Goal: Task Accomplishment & Management: Manage account settings

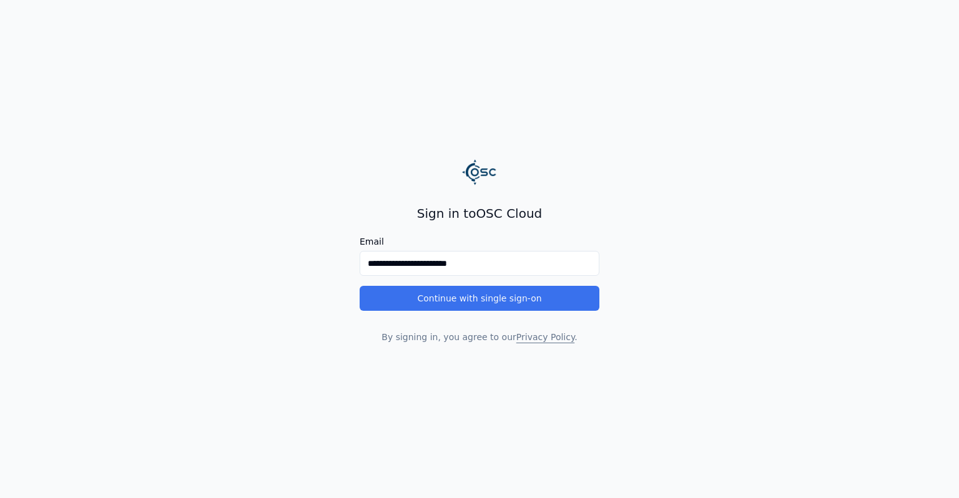
type input "**********"
click at [465, 306] on button "Continue with single sign-on" at bounding box center [480, 298] width 240 height 25
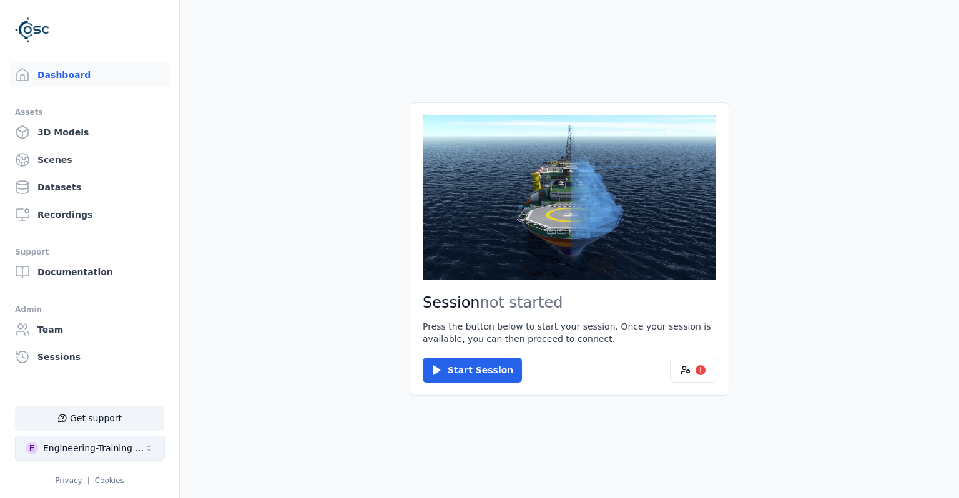
click at [117, 441] on button "E Engineering-Training (SSO Staging)" at bounding box center [90, 448] width 150 height 25
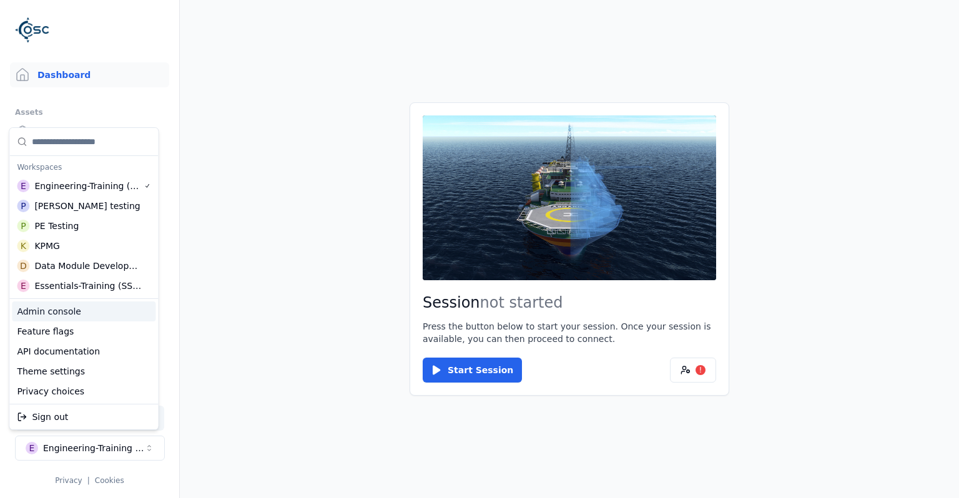
click at [100, 316] on div "Admin console" at bounding box center [84, 312] width 144 height 20
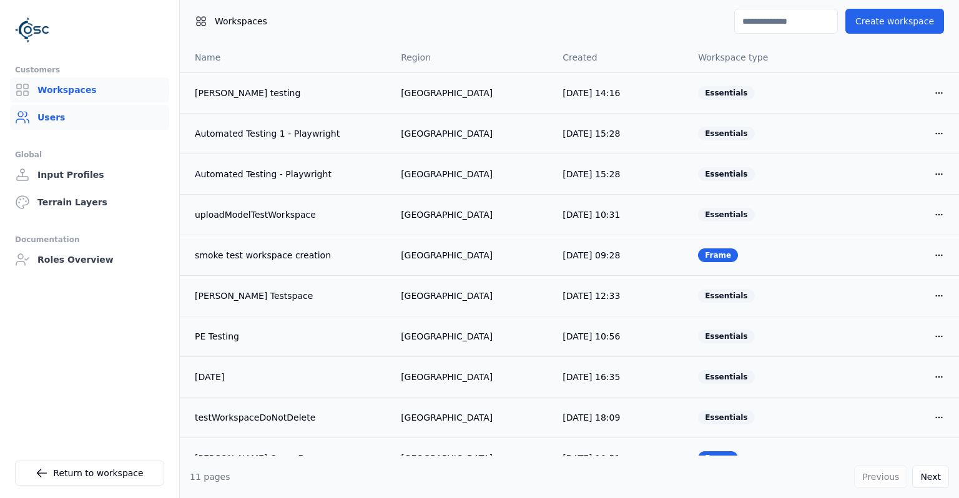
click at [107, 116] on link "Users" at bounding box center [89, 117] width 159 height 25
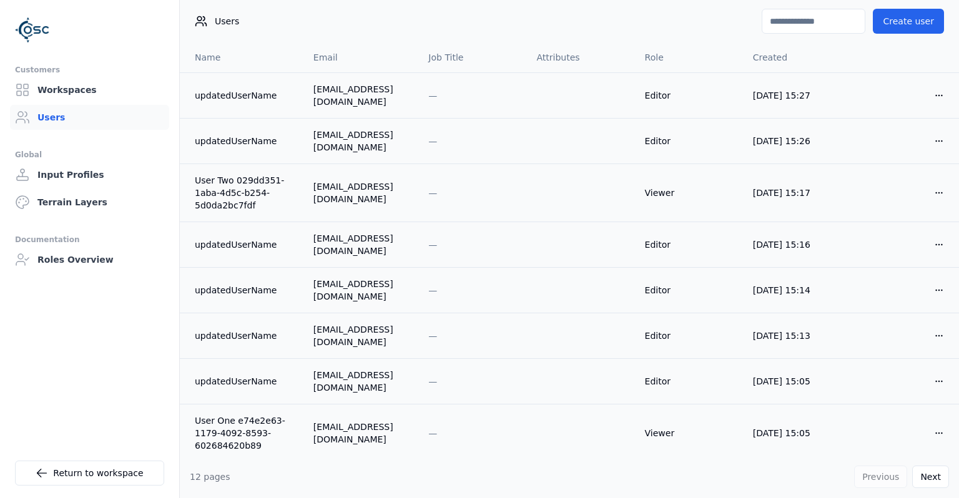
click at [782, 27] on input at bounding box center [814, 21] width 104 height 25
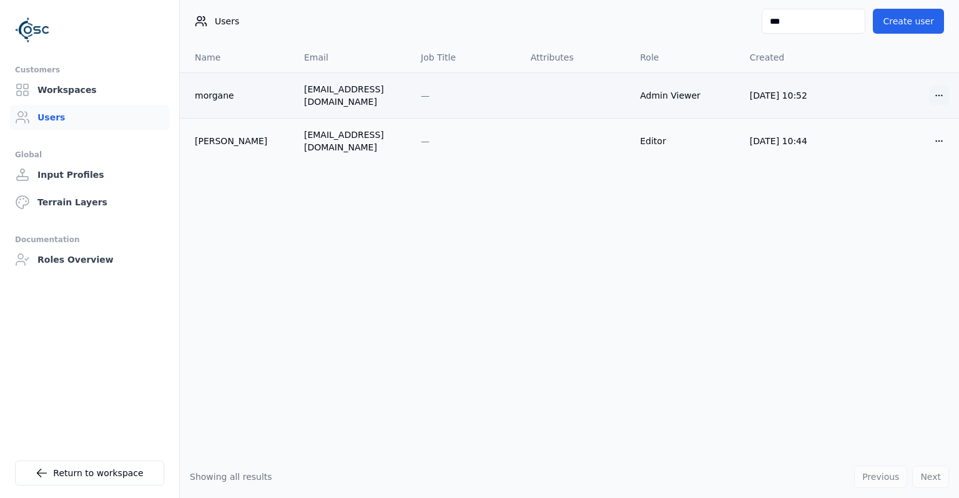
type input "***"
click at [940, 91] on html "Customers Workspaces Users Global Input Profiles Terrain Layers Documentation R…" at bounding box center [479, 249] width 959 height 498
click at [919, 114] on div "Edit" at bounding box center [909, 118] width 74 height 20
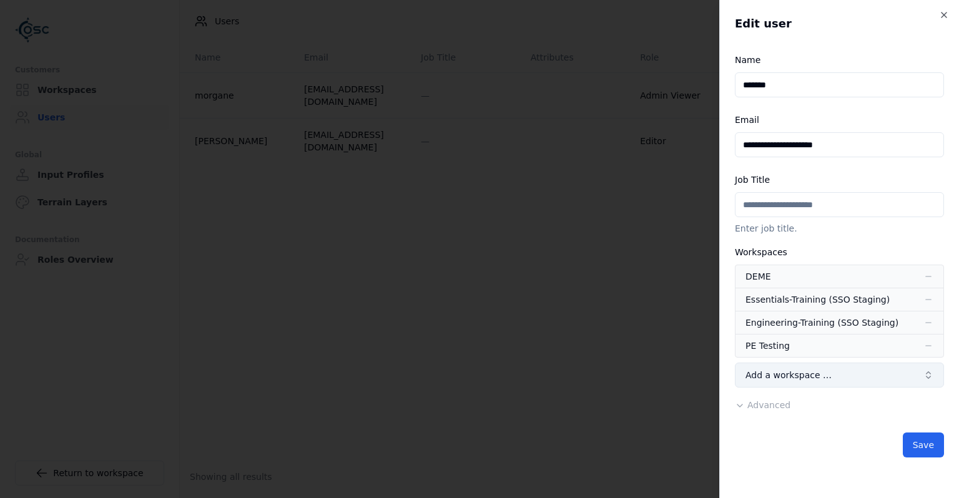
click at [817, 382] on button "Add a workspace …" at bounding box center [839, 375] width 209 height 25
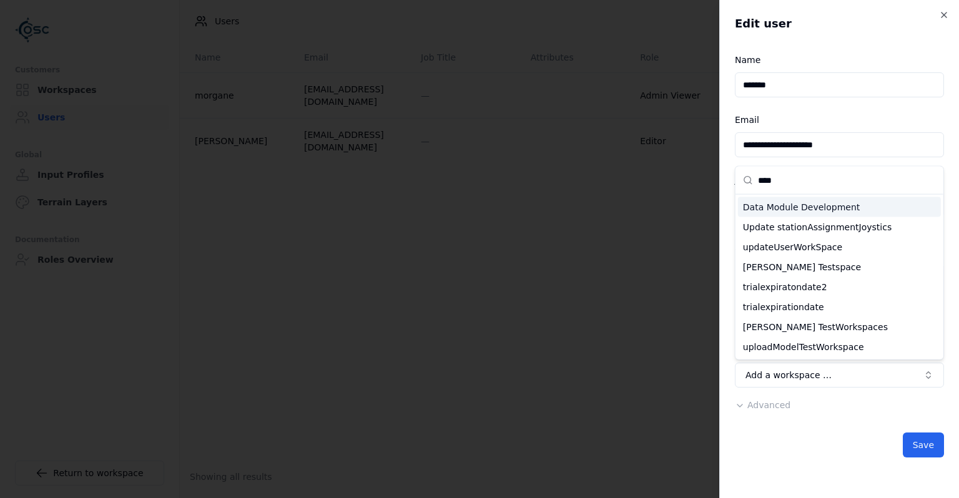
type input "****"
click at [797, 210] on div "Data Module Development" at bounding box center [839, 207] width 203 height 20
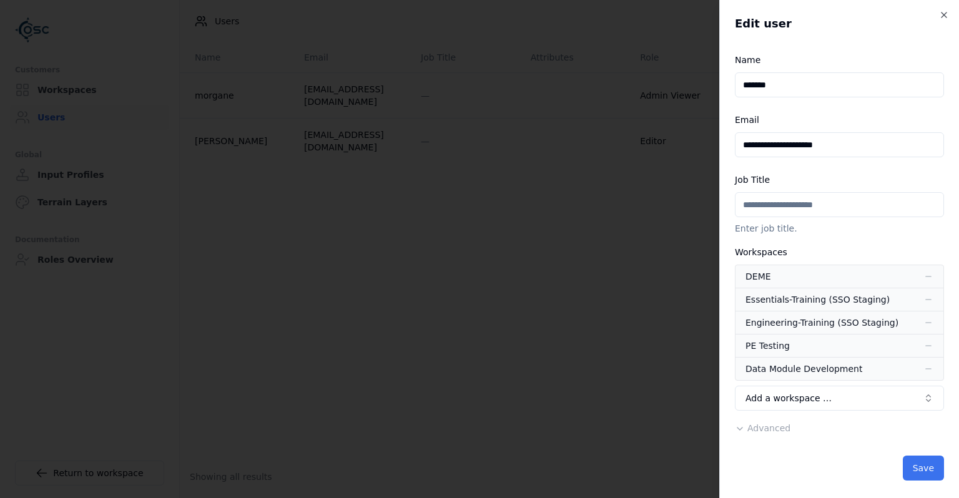
click at [920, 465] on button "Save" at bounding box center [923, 468] width 41 height 25
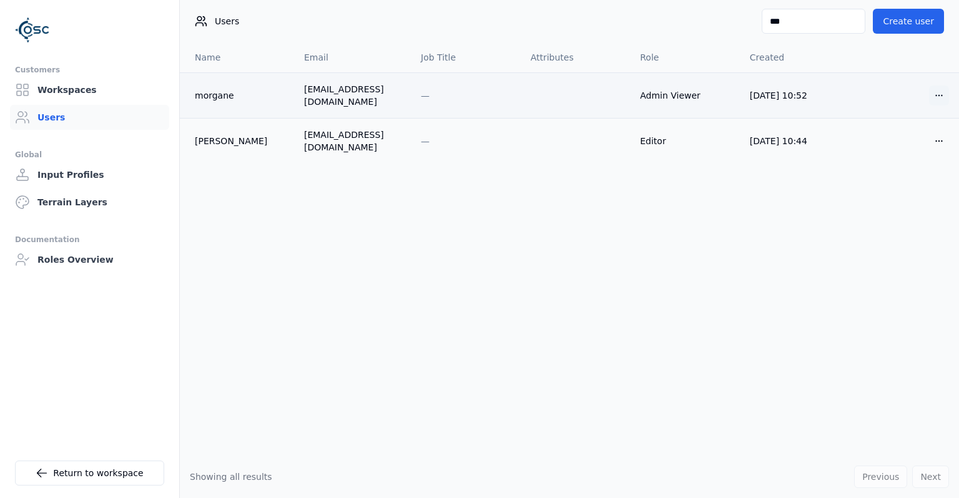
click at [933, 92] on html "Customers Workspaces Users Global Input Profiles Terrain Layers Documentation R…" at bounding box center [479, 249] width 959 height 498
click at [917, 114] on div "Edit" at bounding box center [909, 118] width 74 height 20
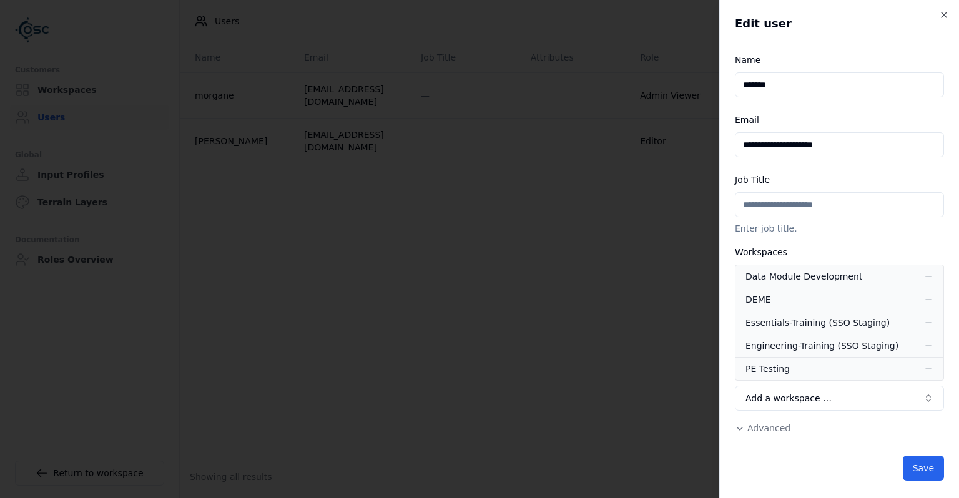
click at [780, 426] on span "Advanced" at bounding box center [768, 428] width 43 height 10
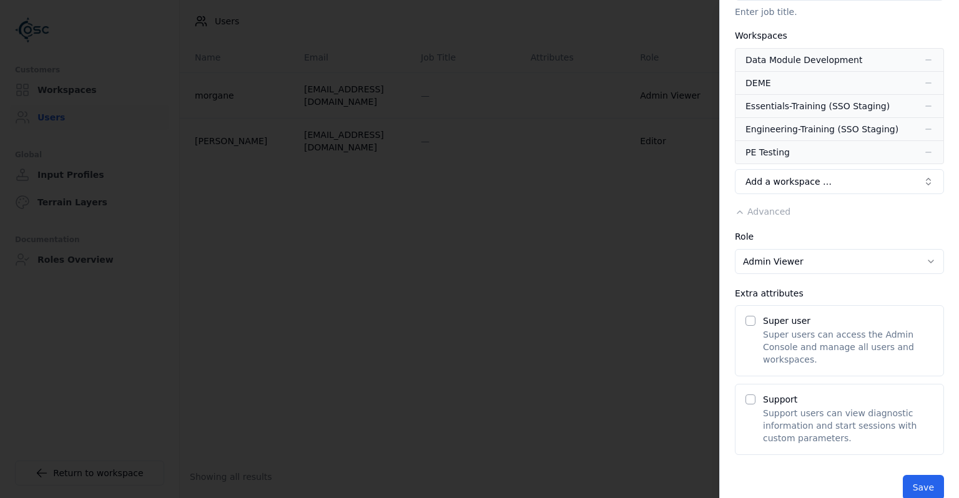
scroll to position [220, 0]
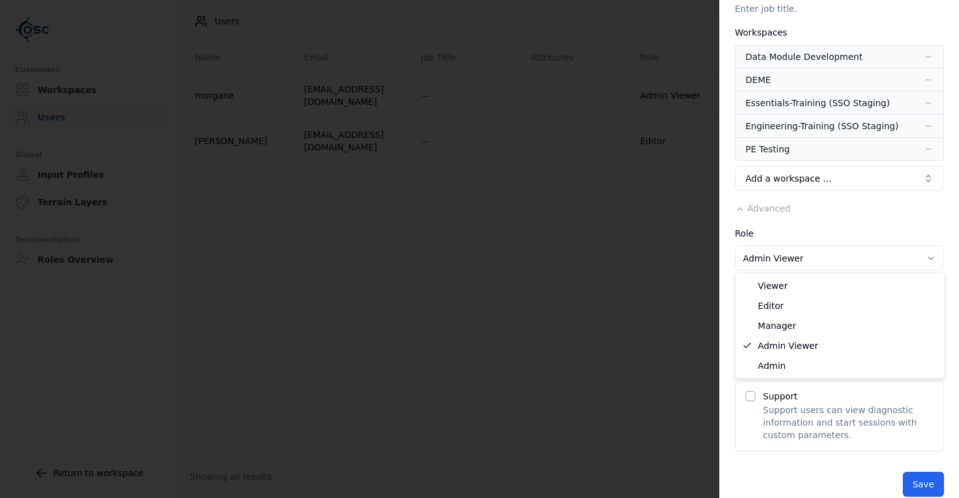
click at [864, 260] on body "**********" at bounding box center [479, 249] width 959 height 498
select select "**********"
click at [798, 342] on p "Super users can access the Admin Console and manage all users and workspaces." at bounding box center [848, 343] width 170 height 37
click at [755, 320] on div "Super user Super users can access the Admin Console and manage all users and wo…" at bounding box center [839, 337] width 209 height 71
click at [748, 319] on button "Super user" at bounding box center [750, 318] width 10 height 10
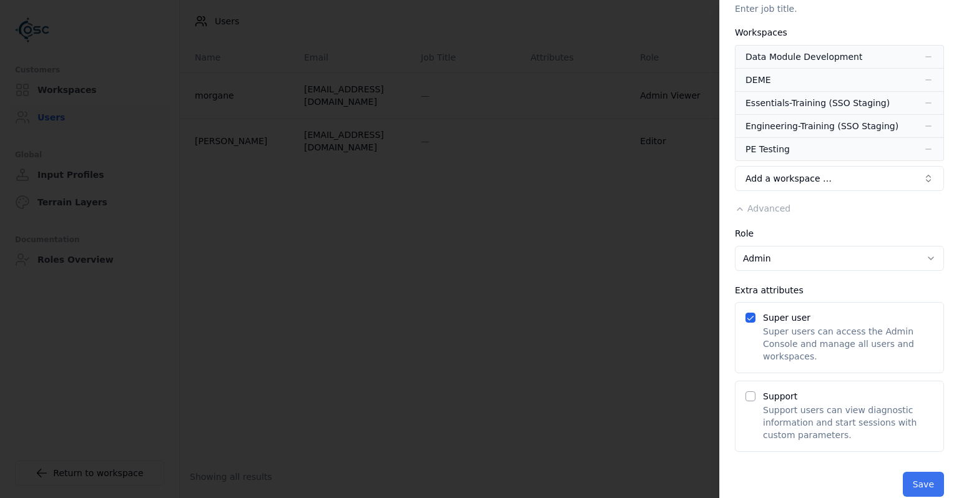
click at [924, 472] on button "Save" at bounding box center [923, 484] width 41 height 25
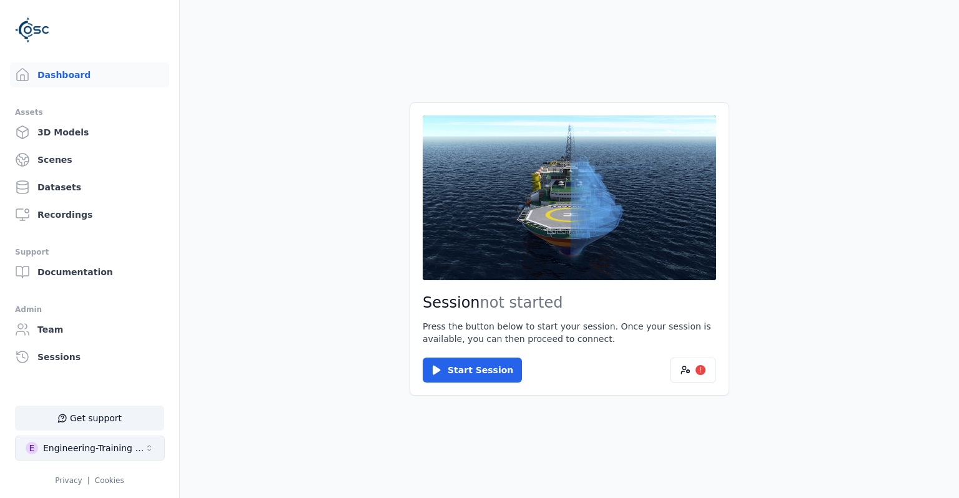
click at [121, 440] on button "E Engineering-Training (SSO Staging)" at bounding box center [90, 448] width 150 height 25
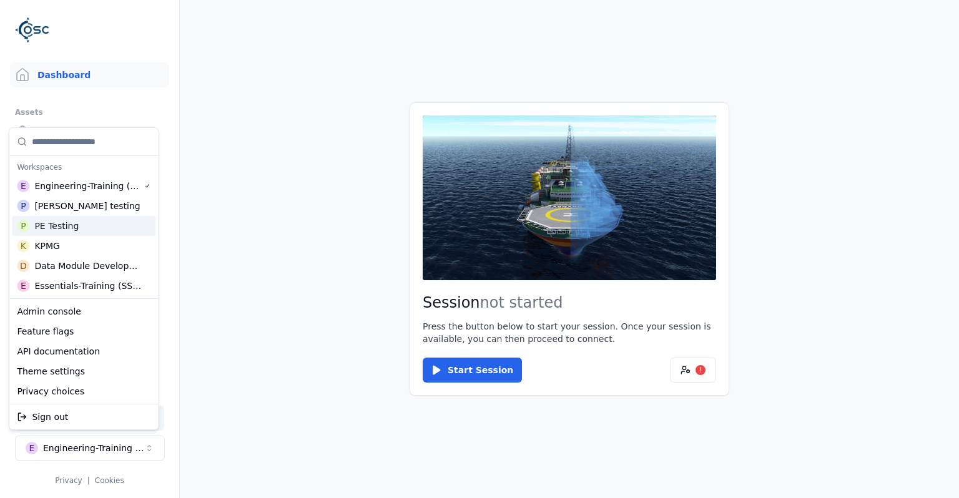
click at [74, 224] on div "P PE Testing" at bounding box center [84, 226] width 144 height 20
click at [288, 315] on html "Support Dashboard Assets 3D Models Scenes Datasets Recordings Support Documenta…" at bounding box center [479, 249] width 959 height 498
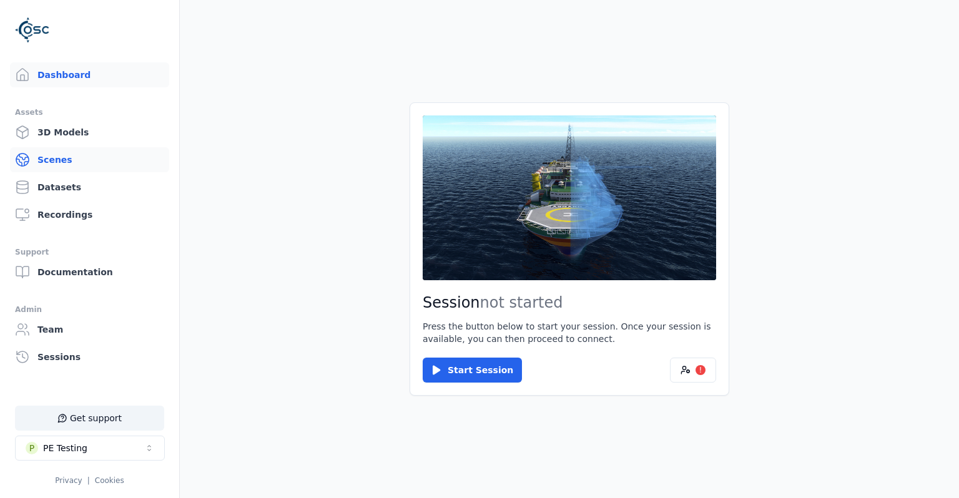
click at [75, 155] on link "Scenes" at bounding box center [89, 159] width 159 height 25
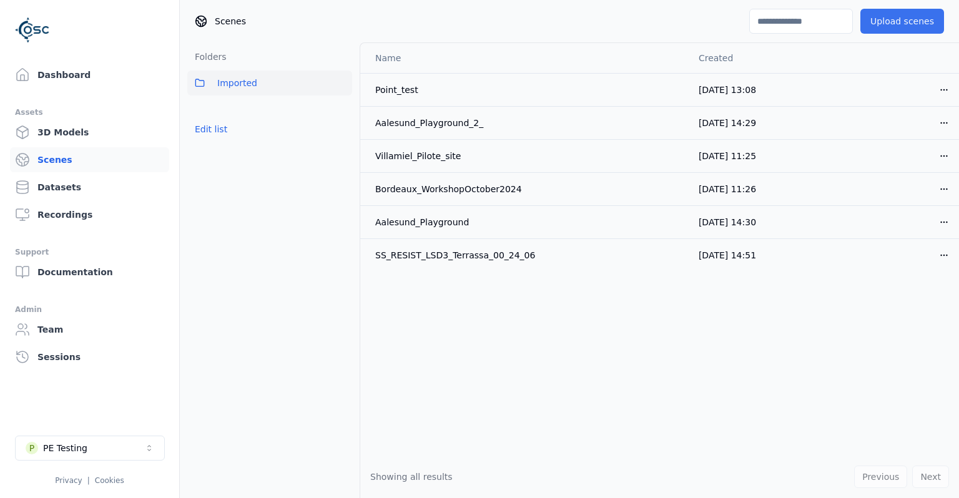
click at [905, 25] on button "Upload scenes" at bounding box center [902, 21] width 84 height 25
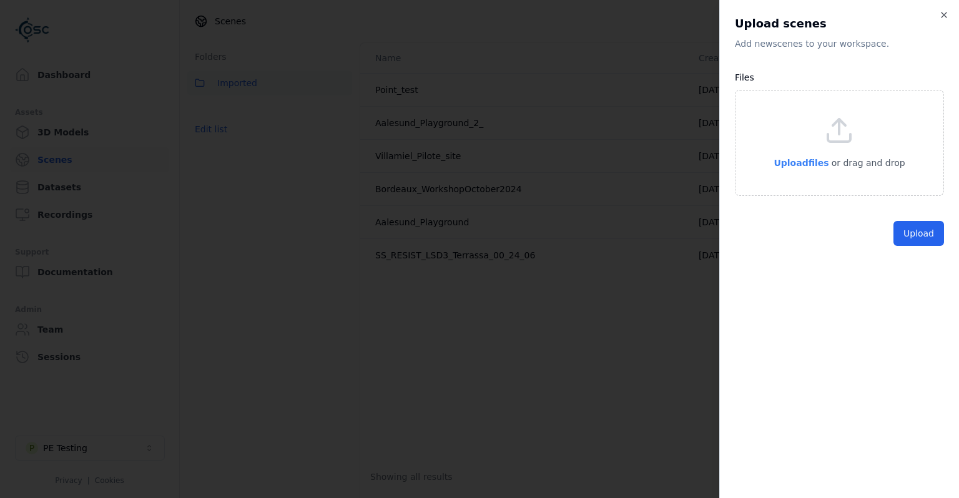
click at [810, 164] on span "Upload files" at bounding box center [801, 163] width 55 height 10
click at [922, 263] on button "Upload" at bounding box center [918, 262] width 51 height 25
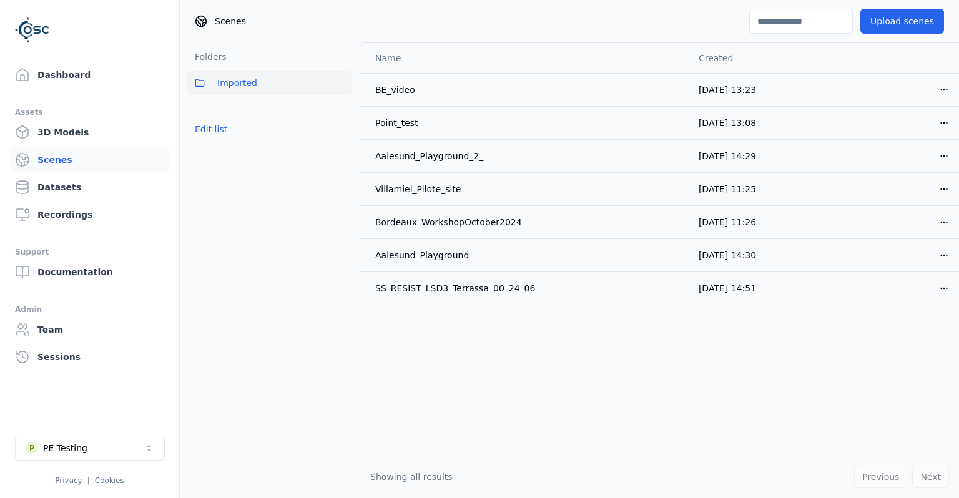
click at [513, 383] on div "Name Created BE_video 13/10/2025, 13:23 Open menu Point_test 13/10/2025, 13:08 …" at bounding box center [659, 249] width 599 height 413
